Goal: Task Accomplishment & Management: Manage account settings

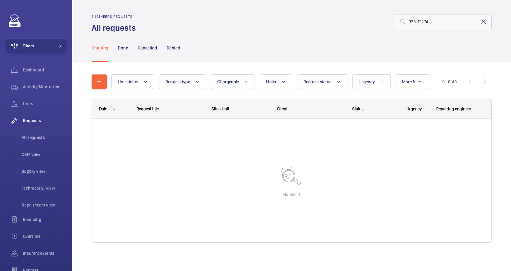
click at [480, 23] on mat-icon at bounding box center [483, 21] width 7 height 7
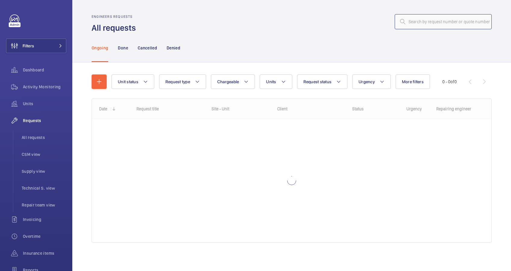
click at [433, 27] on input "text" at bounding box center [443, 21] width 97 height 15
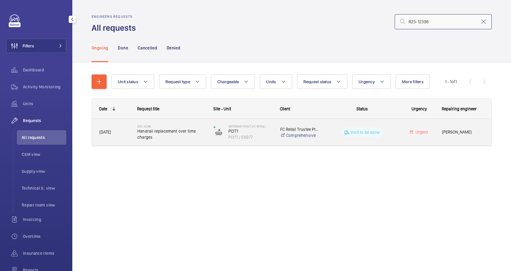
type input "R25-12396"
click at [123, 130] on span "[DATE]" at bounding box center [114, 132] width 30 height 7
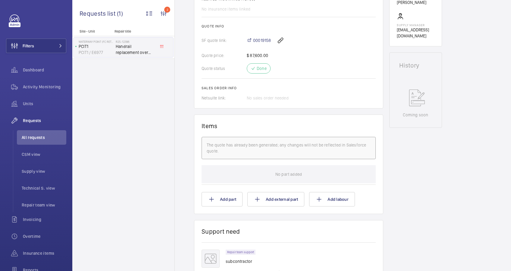
scroll to position [241, 0]
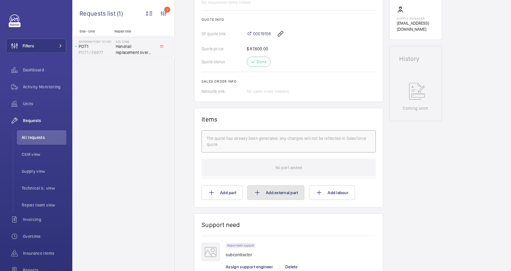
click at [277, 190] on button "Add external part" at bounding box center [275, 192] width 57 height 14
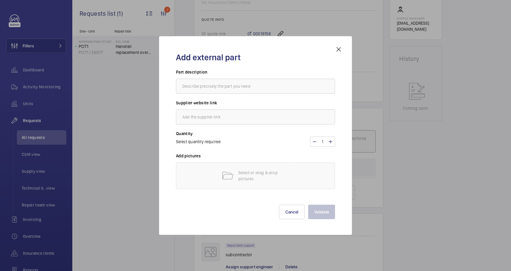
click at [338, 50] on mat-icon at bounding box center [338, 49] width 7 height 7
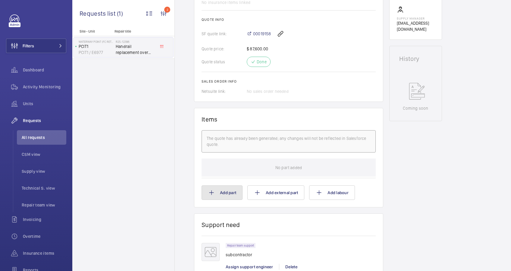
click at [231, 194] on button "Add part" at bounding box center [222, 192] width 41 height 14
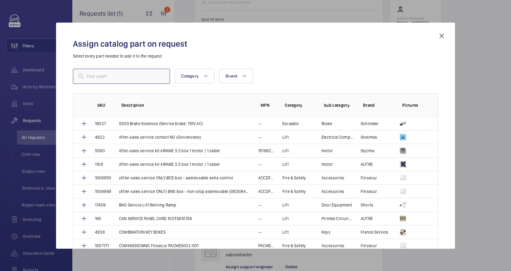
click at [111, 80] on input "text" at bounding box center [121, 76] width 97 height 15
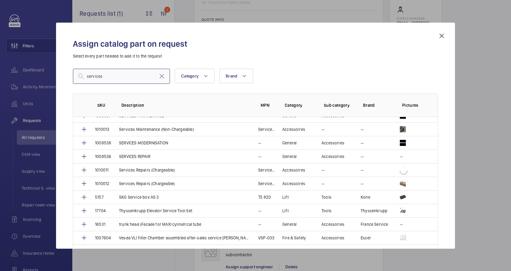
scroll to position [402, 0]
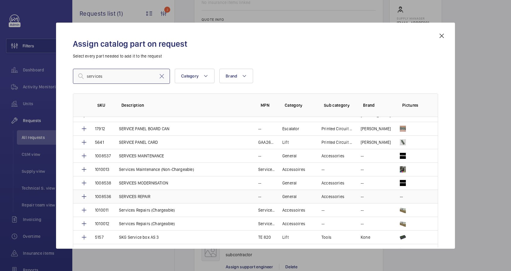
type input "services"
click at [142, 196] on p "SERVICES REPAIR" at bounding box center [134, 196] width 31 height 6
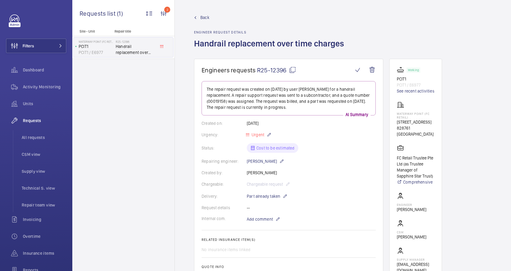
scroll to position [201, 0]
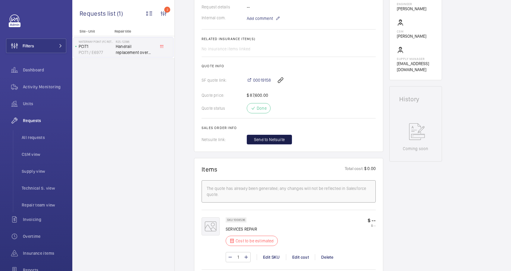
click at [269, 138] on span "Send to Netsuite" at bounding box center [269, 139] width 31 height 6
click at [269, 140] on div "Send to Netsuite" at bounding box center [311, 140] width 129 height 10
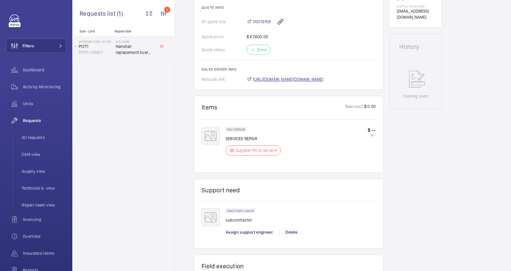
scroll to position [253, 0]
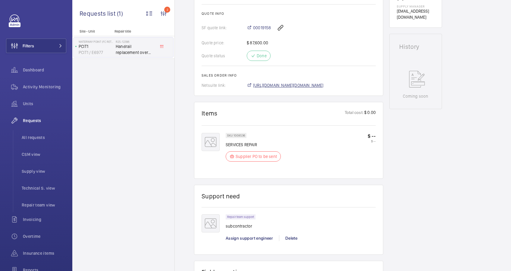
click at [300, 82] on span "[URL][DOMAIN_NAME][DOMAIN_NAME]" at bounding box center [288, 85] width 70 height 6
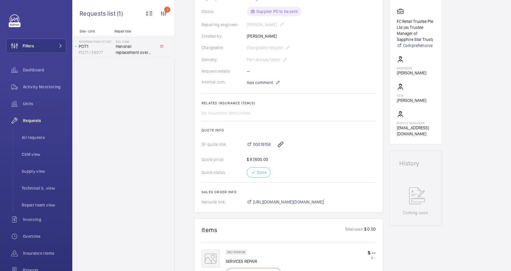
scroll to position [133, 0]
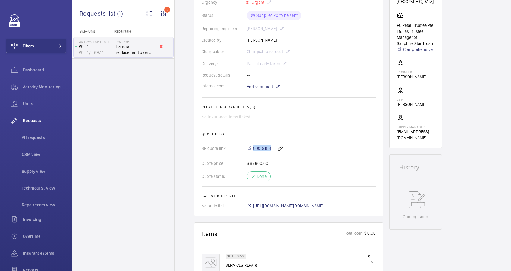
drag, startPoint x: 253, startPoint y: 137, endPoint x: 272, endPoint y: 138, distance: 19.0
click at [272, 141] on div "00019158" at bounding box center [311, 148] width 129 height 14
drag, startPoint x: 272, startPoint y: 138, endPoint x: 262, endPoint y: 143, distance: 11.6
copy span "00019158"
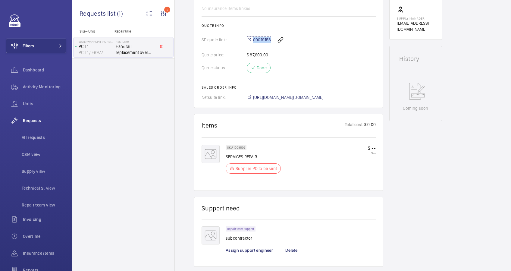
scroll to position [80, 0]
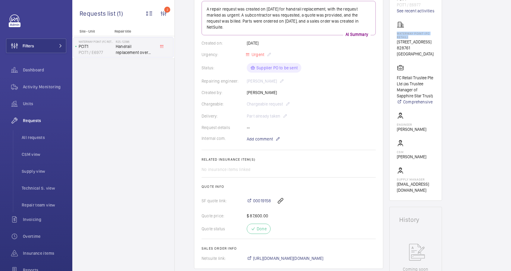
drag, startPoint x: 409, startPoint y: 37, endPoint x: 397, endPoint y: 33, distance: 12.3
click at [397, 33] on p "Waterway Point (FC Retail)" at bounding box center [416, 35] width 38 height 7
drag, startPoint x: 397, startPoint y: 33, endPoint x: 400, endPoint y: 35, distance: 3.5
copy p "Waterway Point (FC Retail)"
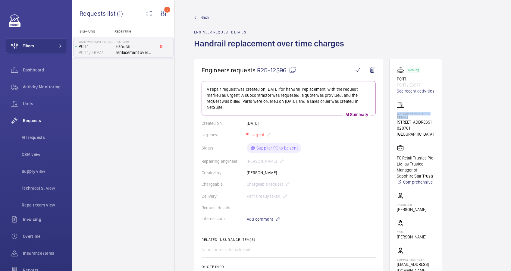
scroll to position [0, 0]
drag, startPoint x: 407, startPoint y: 79, endPoint x: 396, endPoint y: 78, distance: 10.9
click at [397, 78] on p "PCIT1" at bounding box center [416, 79] width 38 height 6
copy p "PCIT1"
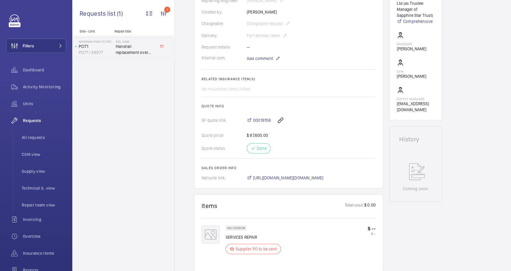
scroll to position [362, 0]
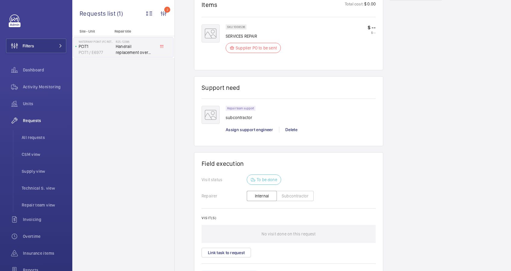
click at [299, 191] on button "Subcontractor" at bounding box center [295, 196] width 37 height 10
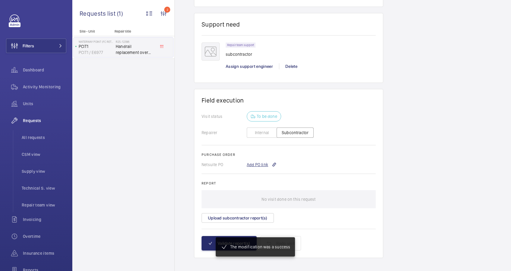
scroll to position [431, 0]
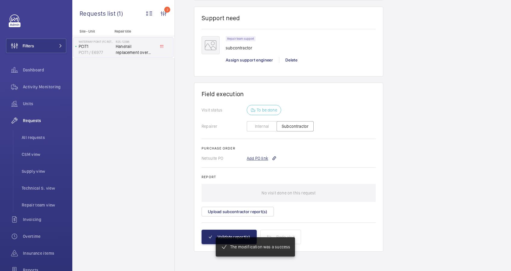
click at [263, 158] on div "Add PO link" at bounding box center [262, 158] width 30 height 6
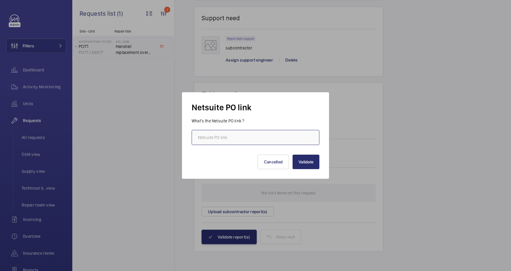
click at [246, 140] on input "text" at bounding box center [256, 137] width 128 height 15
paste input "[URL][DOMAIN_NAME][DOMAIN_NAME]"
type input "[URL][DOMAIN_NAME][DOMAIN_NAME]"
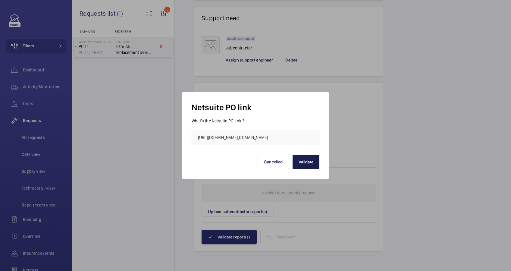
click at [311, 164] on button "Validate" at bounding box center [306, 162] width 27 height 14
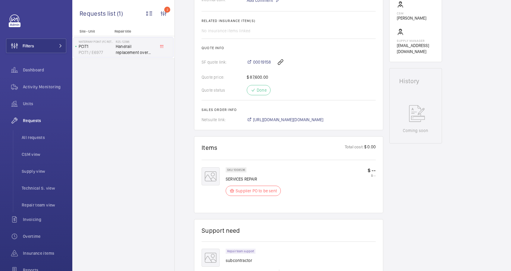
click at [356, 70] on div at bounding box center [255, 135] width 511 height 271
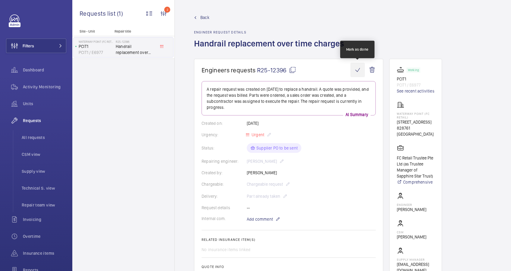
click at [356, 68] on wm-front-icon-button at bounding box center [357, 70] width 14 height 14
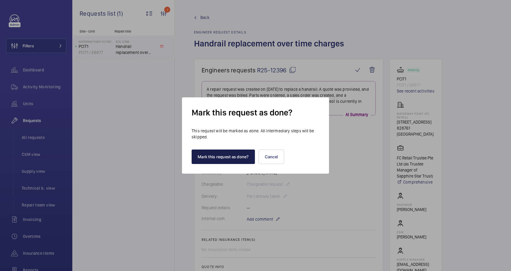
click at [211, 157] on button "Mark this request as done?" at bounding box center [223, 156] width 63 height 14
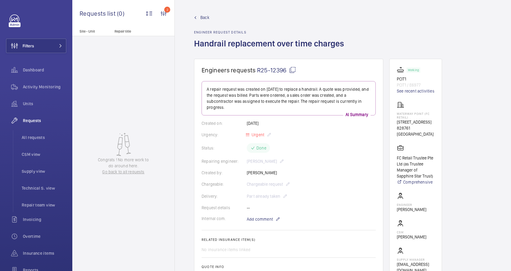
click at [202, 18] on span "Back" at bounding box center [204, 17] width 9 height 6
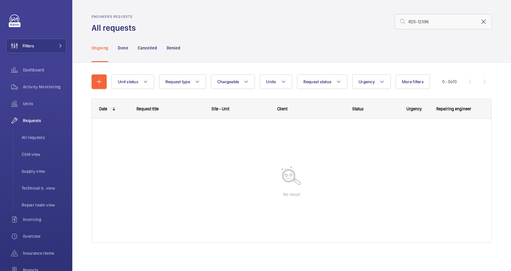
click at [480, 21] on mat-icon at bounding box center [483, 21] width 7 height 7
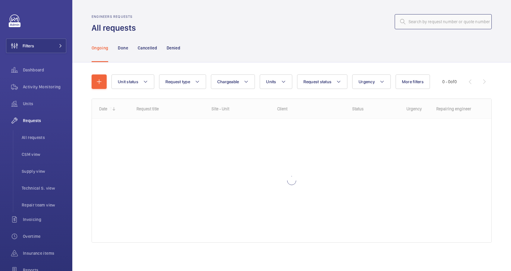
click at [409, 23] on input "text" at bounding box center [443, 21] width 97 height 15
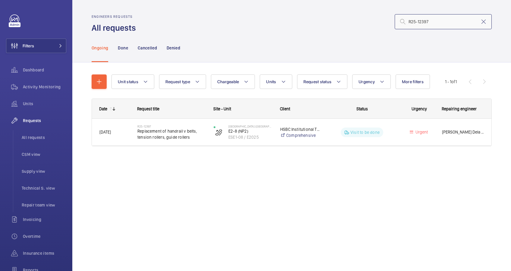
type input "R25-12397"
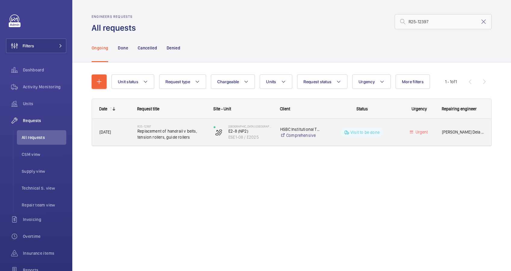
click at [132, 137] on div "R25-12397 Replacement of handrail v belts, tension rollers, guide rollers" at bounding box center [168, 132] width 76 height 27
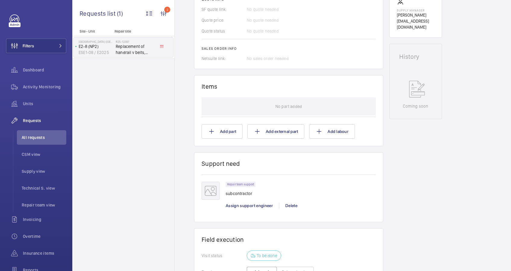
scroll to position [241, 0]
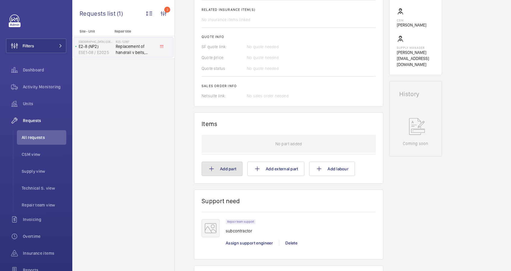
click at [225, 171] on button "Add part" at bounding box center [222, 168] width 41 height 14
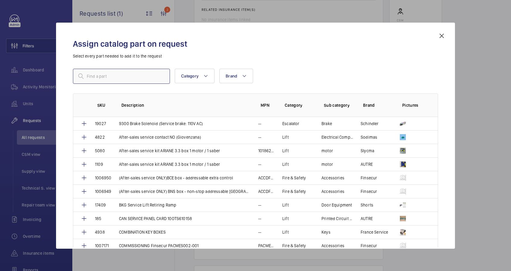
click at [125, 73] on input "text" at bounding box center [121, 76] width 97 height 15
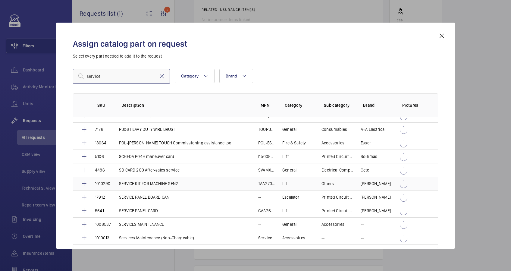
scroll to position [522, 0]
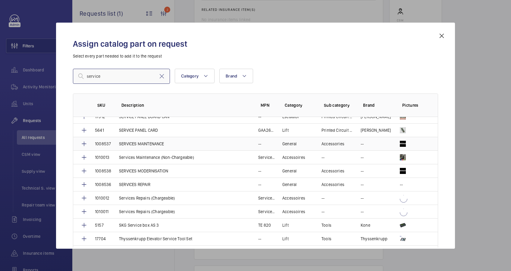
type input "service"
click at [149, 142] on p "SERVICES MAINTENANCE" at bounding box center [141, 144] width 45 height 6
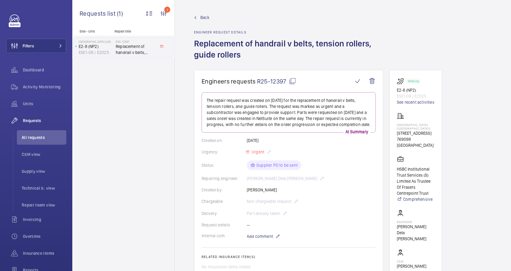
scroll to position [161, 0]
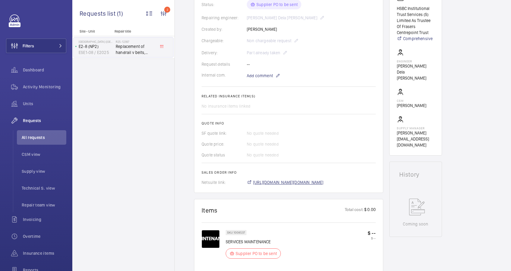
click at [313, 182] on span "[URL][DOMAIN_NAME][DOMAIN_NAME]" at bounding box center [288, 182] width 70 height 6
drag, startPoint x: 475, startPoint y: 149, endPoint x: 422, endPoint y: 128, distance: 56.7
click at [475, 149] on div "Engineers requests R25-12397 The repair request was created on [DATE] for the r…" at bounding box center [343, 213] width 336 height 608
drag, startPoint x: 422, startPoint y: 128, endPoint x: 427, endPoint y: 128, distance: 5.2
click at [396, 126] on wm-front-card "Working E2-8 (NP2) ESE1-08 / E2025 See recent activities [GEOGRAPHIC_DATA] ([GE…" at bounding box center [415, 32] width 53 height 246
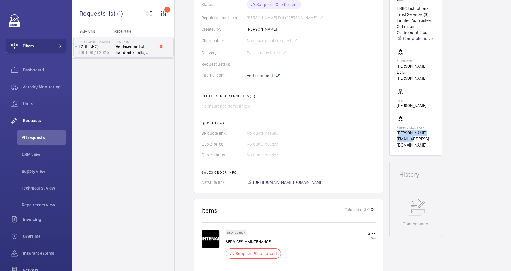
scroll to position [0, 0]
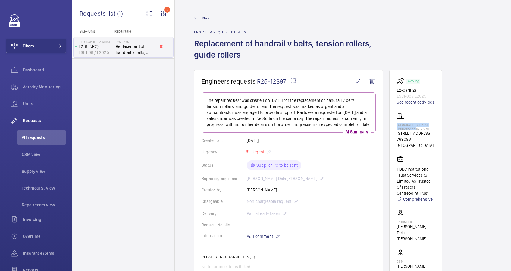
drag, startPoint x: 427, startPoint y: 128, endPoint x: 395, endPoint y: 126, distance: 32.3
click at [395, 126] on wm-front-card "Working E2-8 (NP2) ESE1-08 / E2025 See recent activities [GEOGRAPHIC_DATA] ([GE…" at bounding box center [415, 193] width 53 height 246
drag, startPoint x: 395, startPoint y: 126, endPoint x: 405, endPoint y: 126, distance: 10.2
copy p "[GEOGRAPHIC_DATA] ([GEOGRAPHIC_DATA])"
drag, startPoint x: 416, startPoint y: 89, endPoint x: 397, endPoint y: 89, distance: 18.7
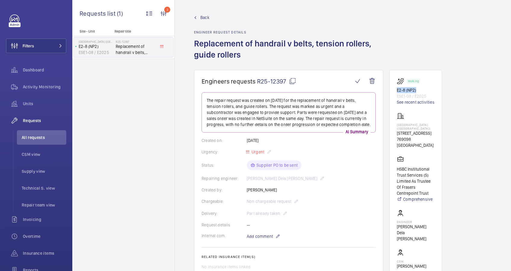
click at [397, 89] on p "E2-8 (NP2)" at bounding box center [416, 90] width 38 height 6
drag, startPoint x: 397, startPoint y: 89, endPoint x: 400, endPoint y: 90, distance: 3.4
copy p "E2-8 (NP2)"
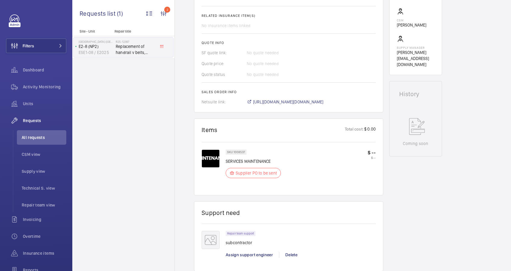
scroll to position [407, 0]
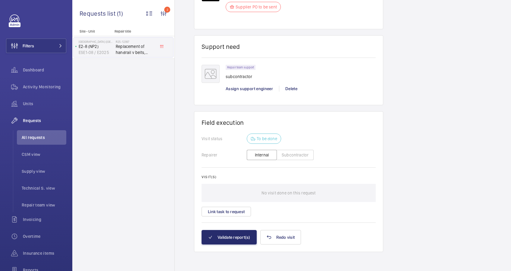
click at [295, 158] on button "Subcontractor" at bounding box center [295, 155] width 37 height 10
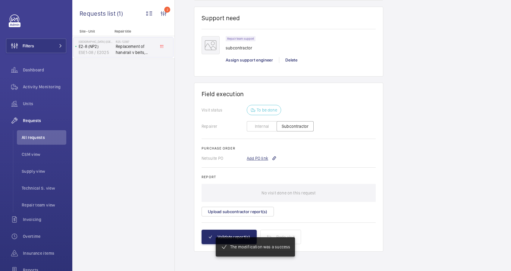
click at [263, 157] on div "Add PO link" at bounding box center [262, 158] width 30 height 6
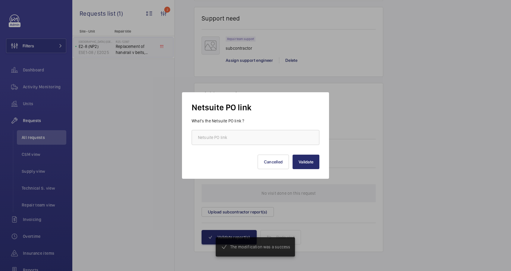
scroll to position [429, 0]
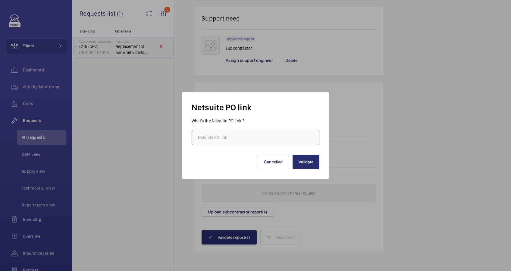
click at [242, 139] on input "text" at bounding box center [256, 137] width 128 height 15
paste input "[URL][DOMAIN_NAME][DOMAIN_NAME]"
type input "[URL][DOMAIN_NAME][DOMAIN_NAME]"
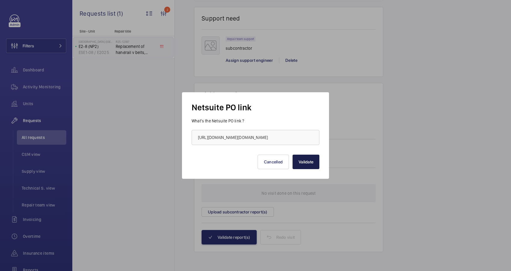
click at [313, 159] on button "Validate" at bounding box center [306, 162] width 27 height 14
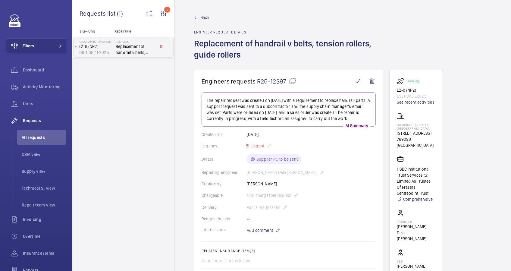
click at [342, 217] on div "Request details --" at bounding box center [289, 219] width 174 height 6
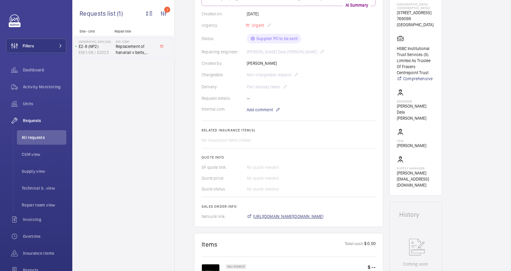
click at [317, 215] on span "[URL][DOMAIN_NAME][DOMAIN_NAME]" at bounding box center [288, 216] width 70 height 6
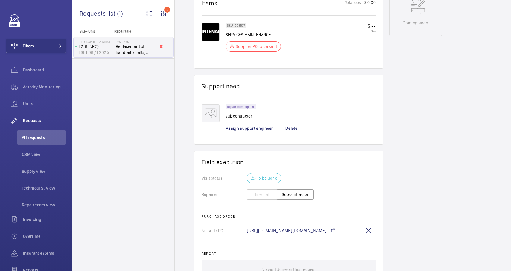
scroll to position [438, 0]
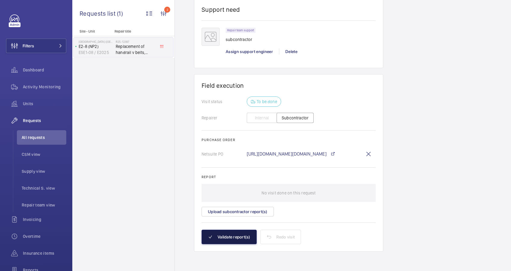
click at [223, 236] on button "Validate report(s)" at bounding box center [229, 237] width 55 height 14
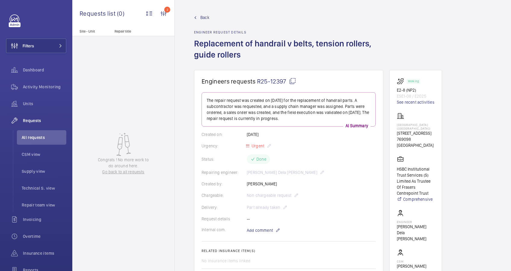
click at [206, 16] on span "Back" at bounding box center [204, 17] width 9 height 6
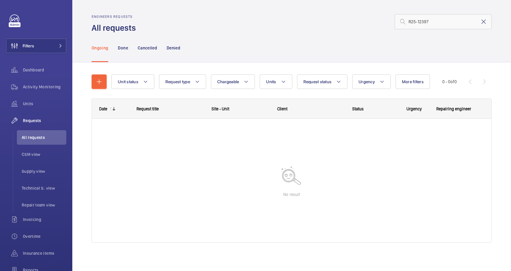
click at [480, 22] on mat-icon at bounding box center [483, 21] width 7 height 7
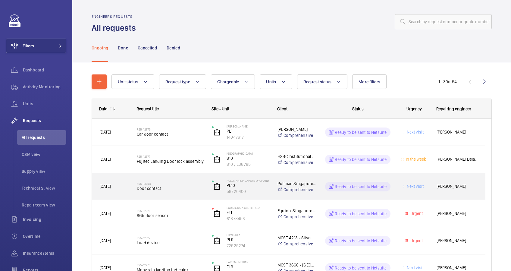
click at [193, 195] on div "R25-12354 Door contact" at bounding box center [170, 186] width 67 height 17
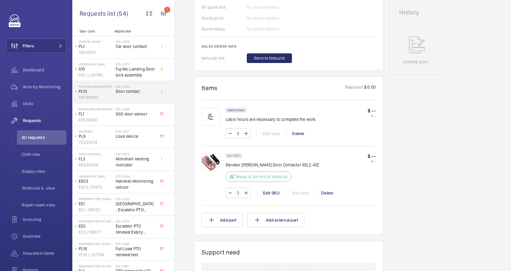
scroll to position [281, 0]
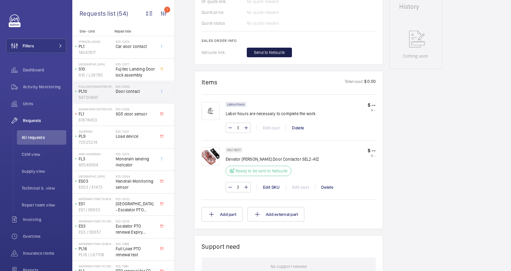
click at [267, 53] on span "Send to Netsuite" at bounding box center [269, 52] width 31 height 6
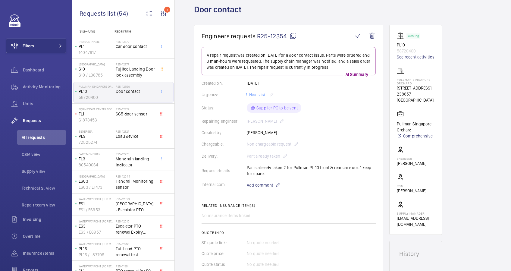
scroll to position [0, 0]
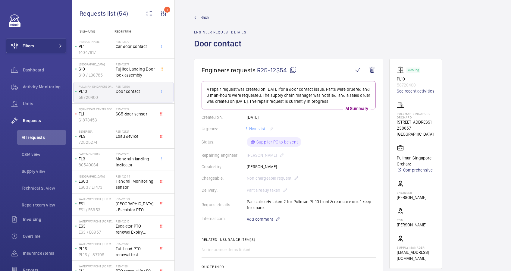
click at [204, 17] on span "Back" at bounding box center [204, 17] width 9 height 6
